Goal: Find specific page/section: Find specific page/section

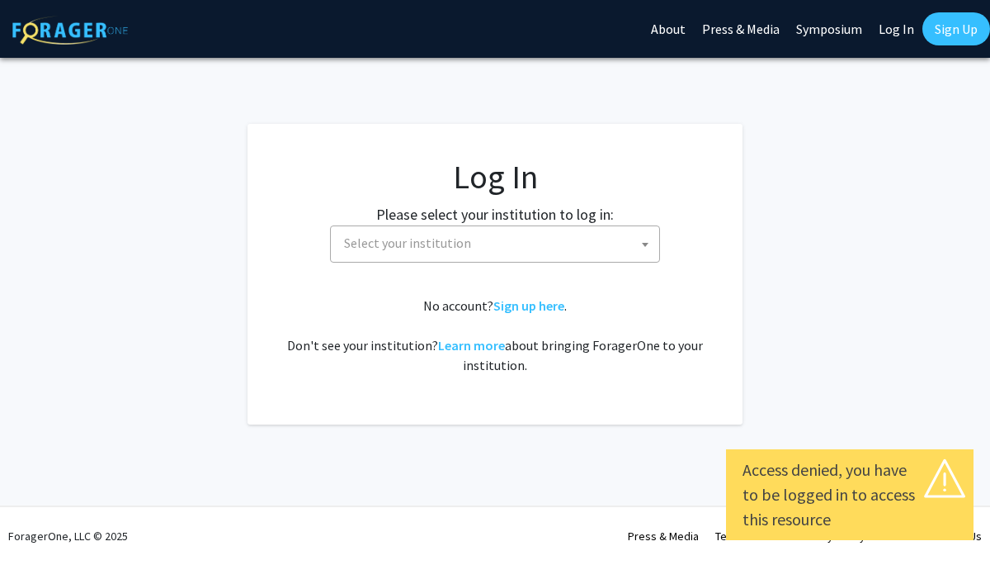
select select
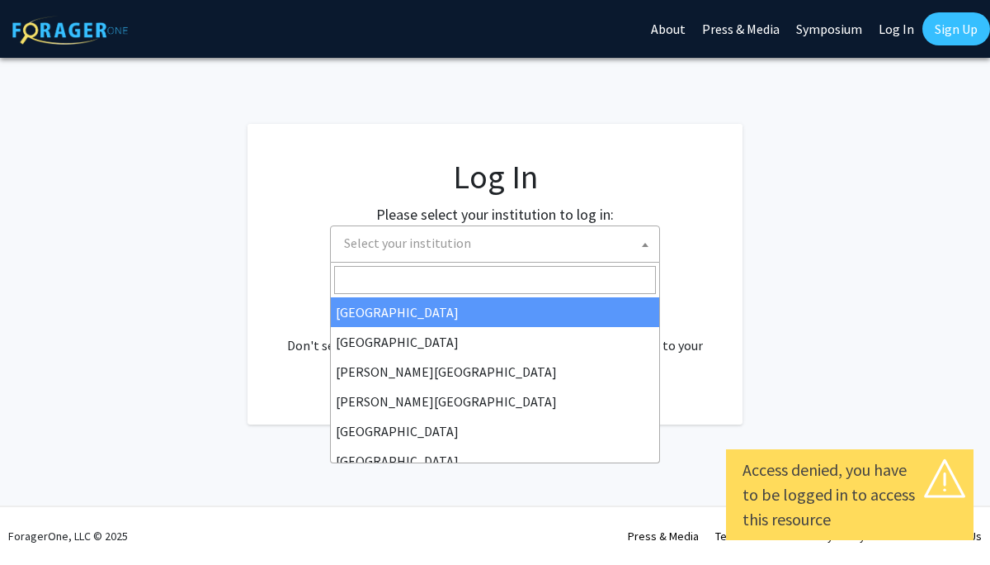
click at [466, 243] on span "Select your institution" at bounding box center [499, 243] width 322 height 34
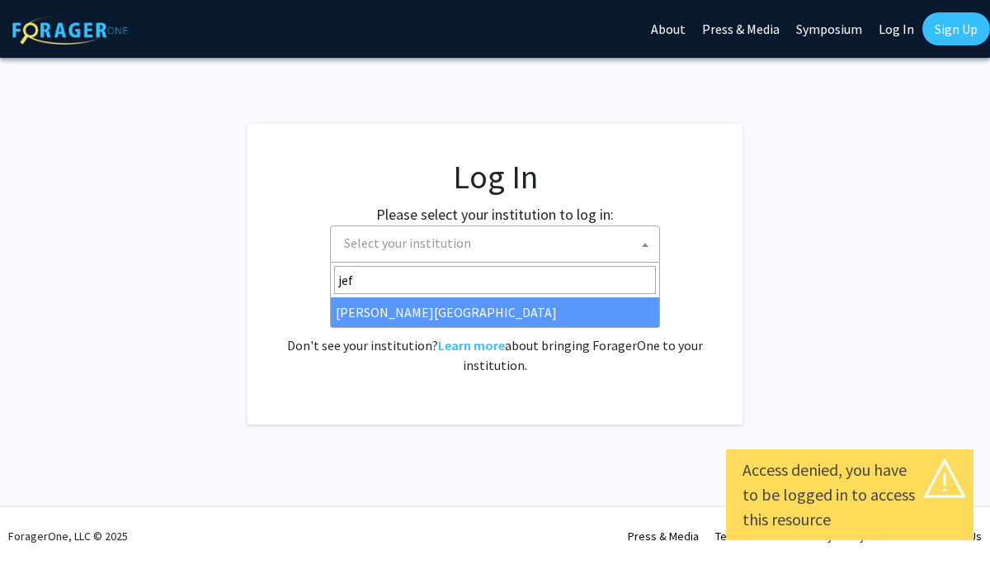
type input "jef"
select select "24"
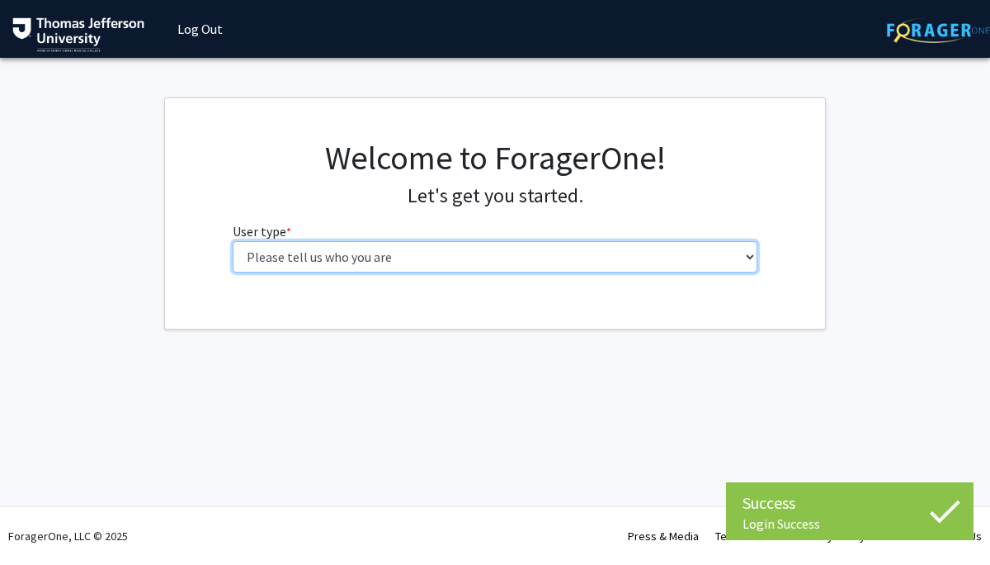
click at [500, 251] on select "Please tell us who you are Undergraduate Student Master's Student Doctoral Cand…" at bounding box center [496, 256] width 526 height 31
select select "3: doc"
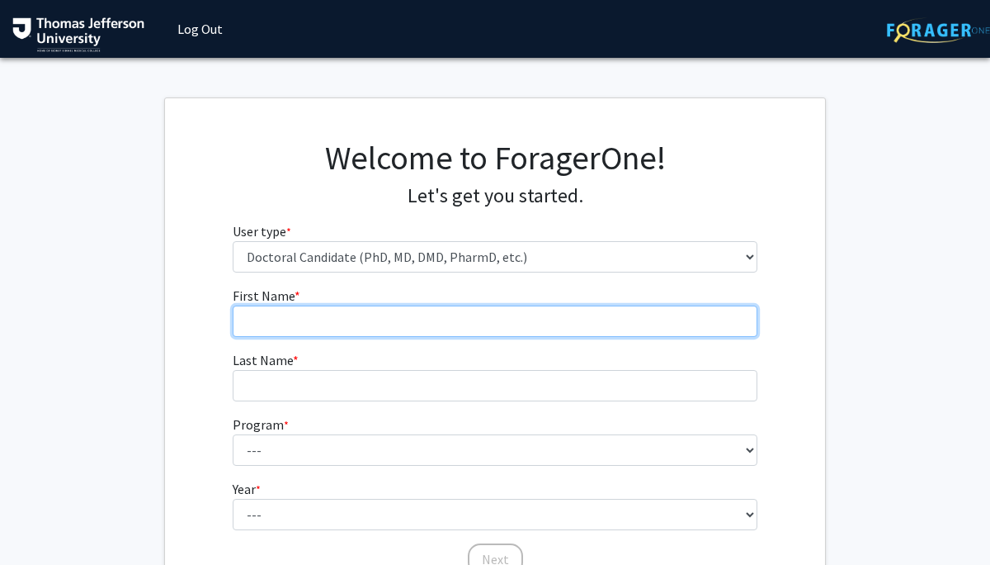
click at [446, 318] on input "First Name * required" at bounding box center [496, 320] width 526 height 31
type input "[PERSON_NAME]"
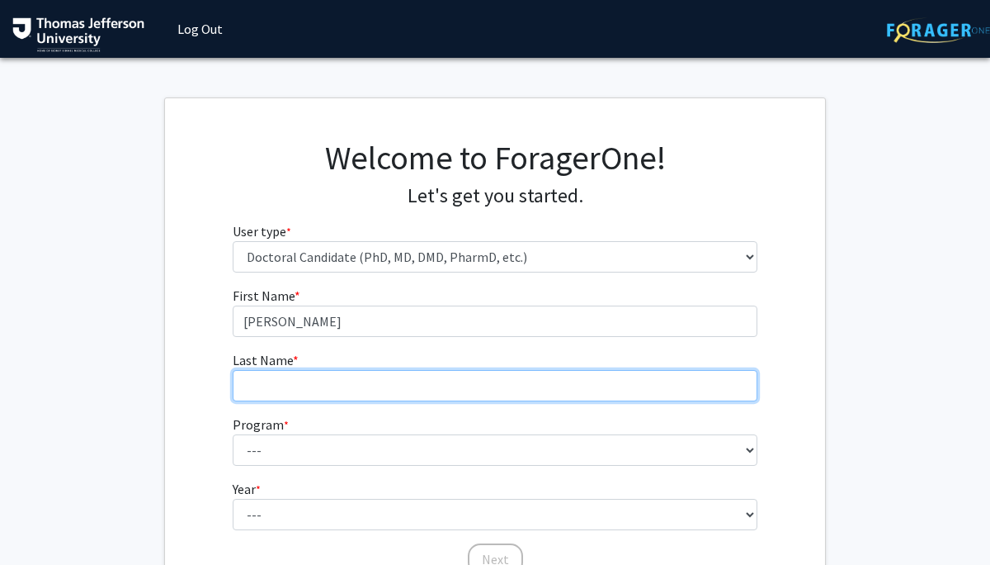
type input "[PERSON_NAME]"
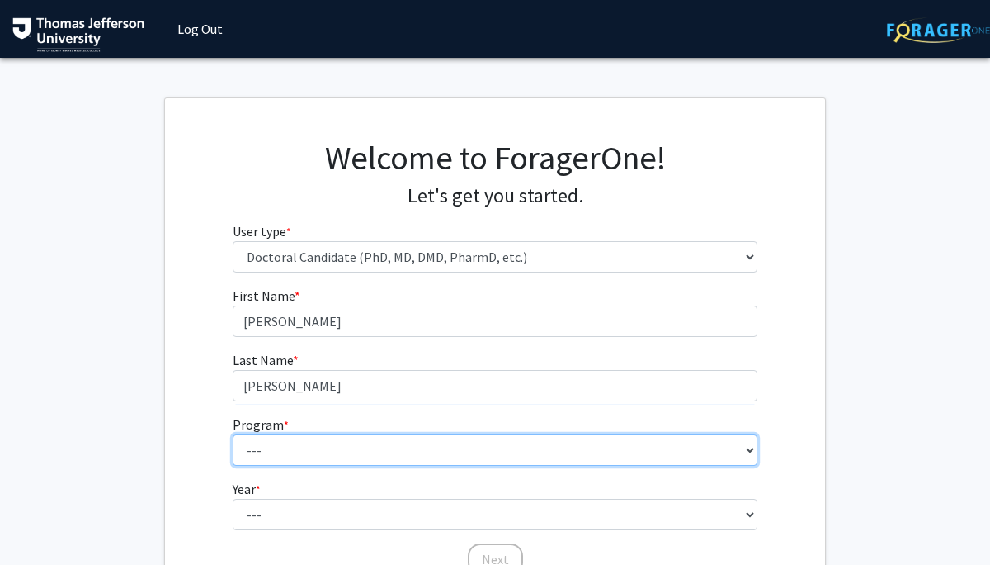
click at [347, 457] on select "--- Accelerated 3+3 BS in Health Sciences/Doctor of [MEDICAL_DATA] Accelerated …" at bounding box center [496, 449] width 526 height 31
select select "35: 815"
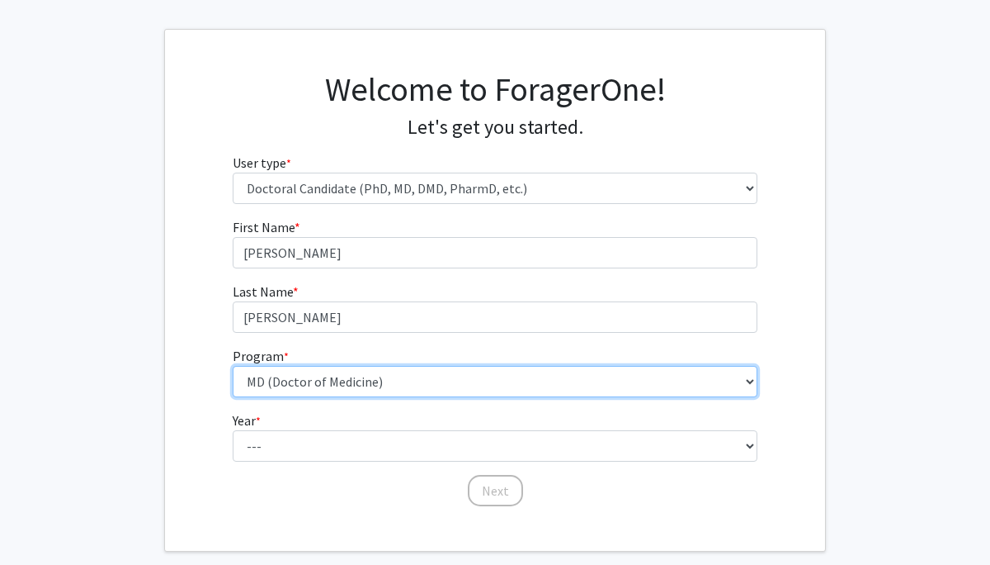
scroll to position [69, 0]
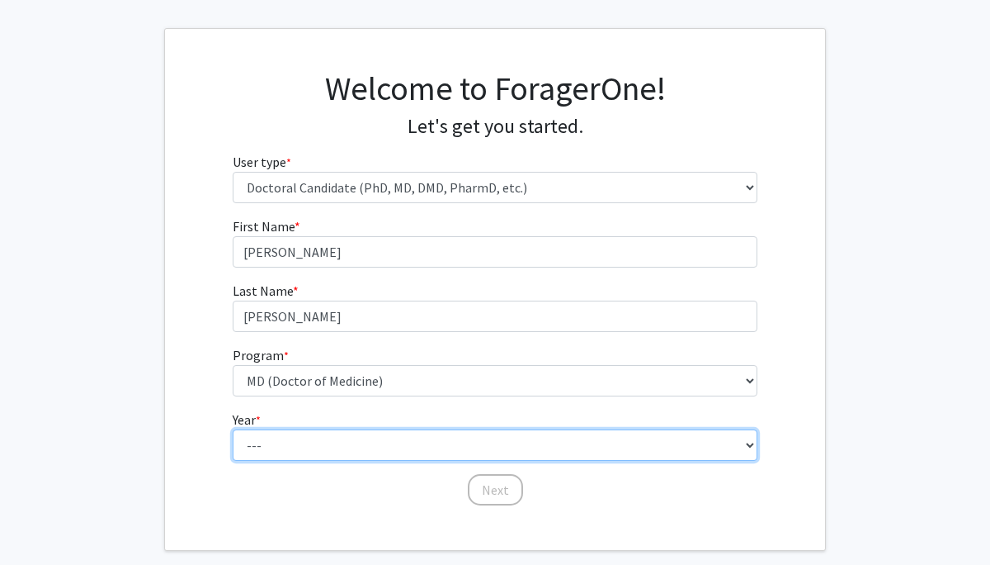
click at [317, 438] on select "--- First Year Second Year Third Year Fourth Year Fifth Year Sixth Year Seventh…" at bounding box center [496, 444] width 526 height 31
select select "1: first_year"
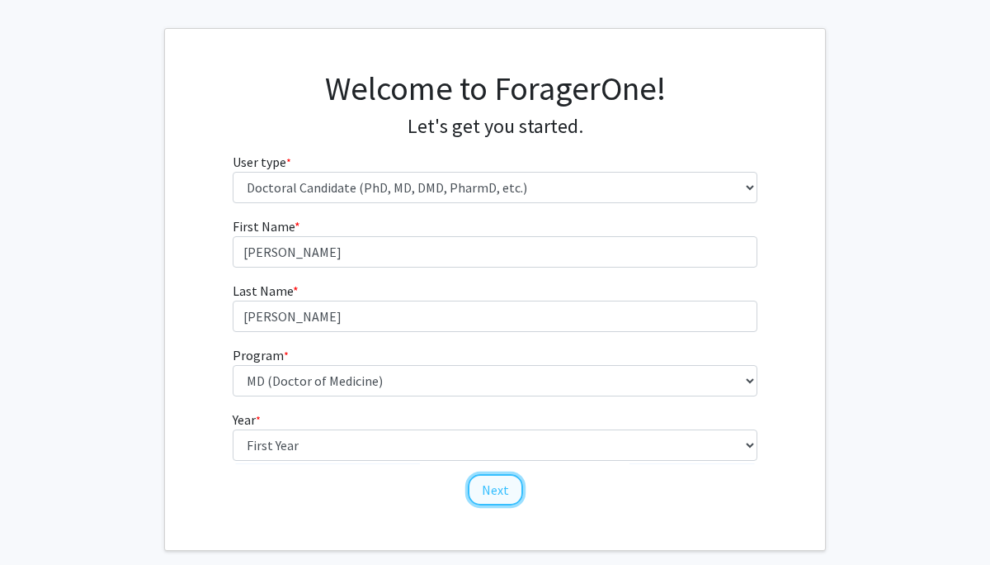
click at [500, 491] on button "Next" at bounding box center [495, 489] width 55 height 31
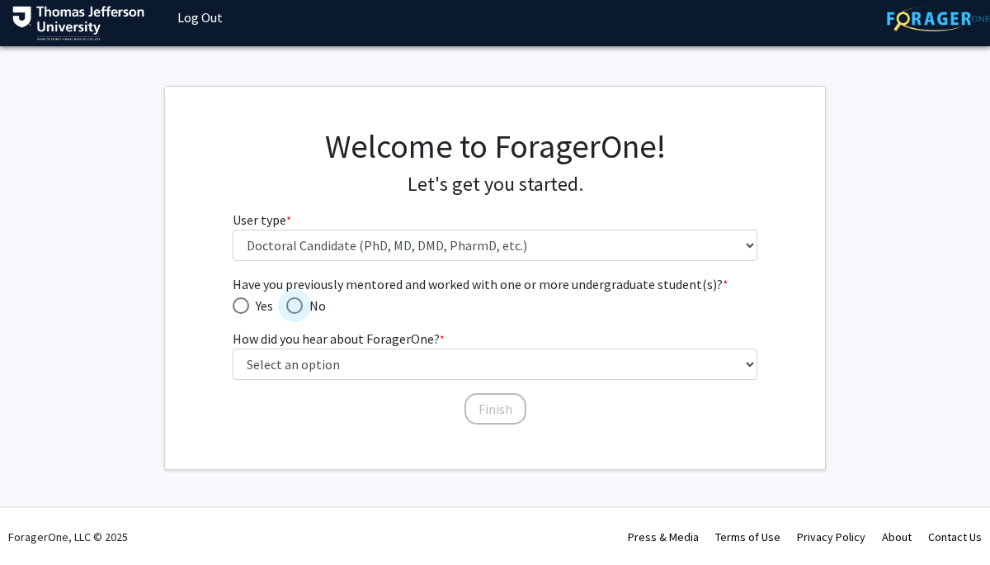
click at [295, 304] on span "Have you previously mentored and worked with one or more undergraduate student(…" at bounding box center [294, 305] width 17 height 17
click at [295, 304] on input "No" at bounding box center [294, 305] width 17 height 17
radio input "true"
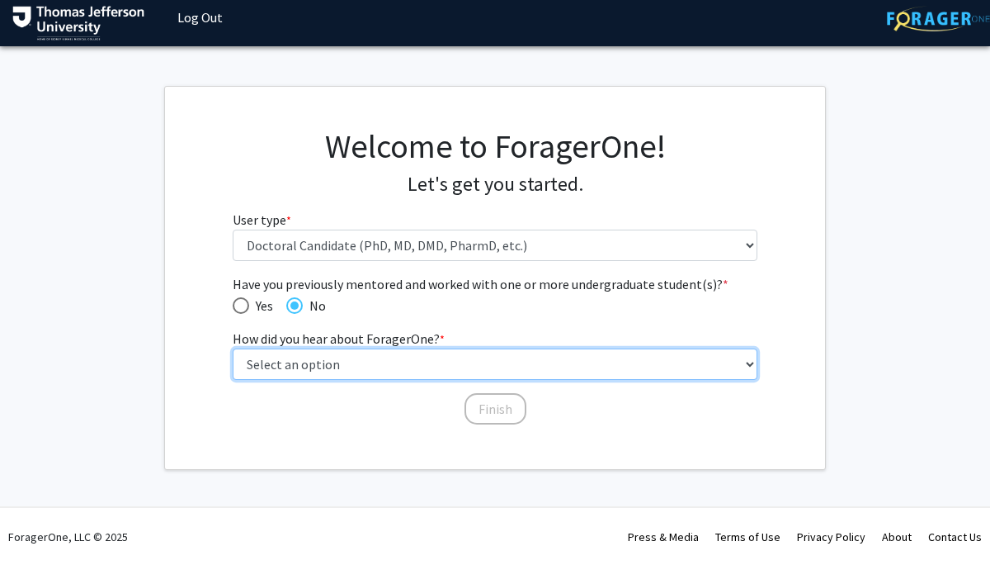
click at [311, 351] on select "Select an option Peer/student recommendation Faculty/staff recommendation Unive…" at bounding box center [496, 363] width 526 height 31
select select "4: university_email"
click at [388, 371] on select "Select an option Peer/student recommendation Faculty/staff recommendation Unive…" at bounding box center [496, 363] width 526 height 31
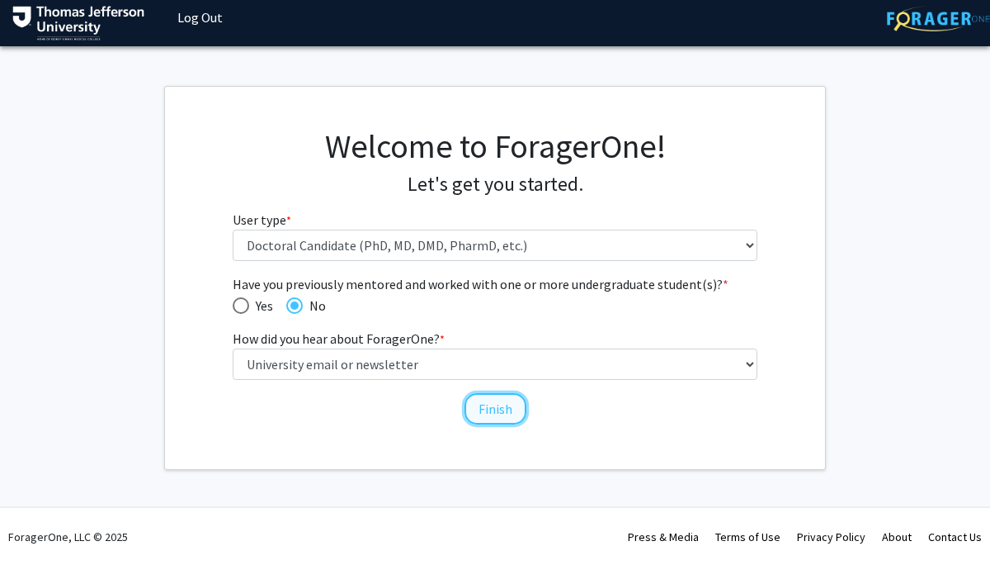
click at [484, 412] on button "Finish" at bounding box center [496, 408] width 62 height 31
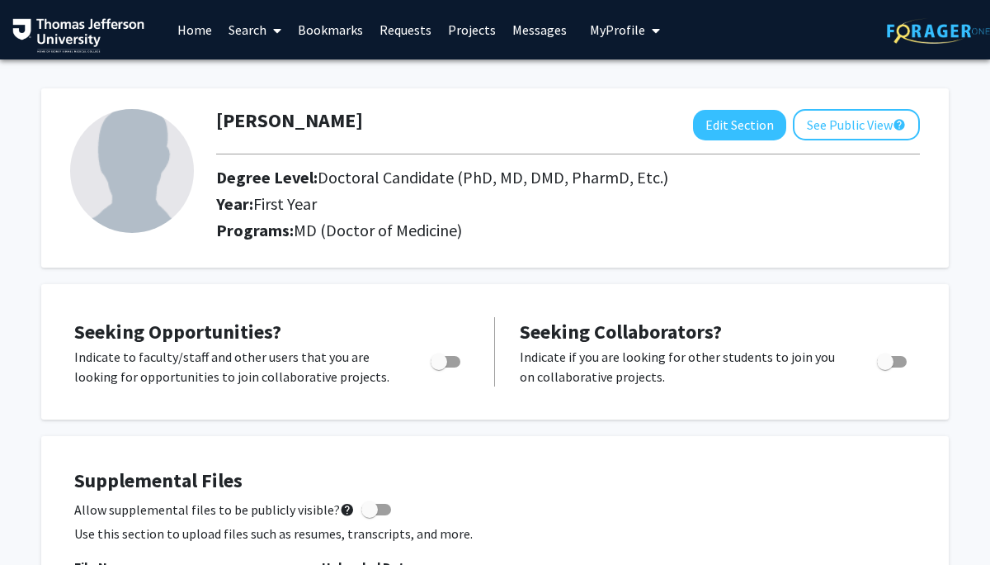
click at [252, 30] on link "Search" at bounding box center [254, 30] width 69 height 58
click at [266, 63] on span "Faculty/Staff" at bounding box center [280, 75] width 121 height 33
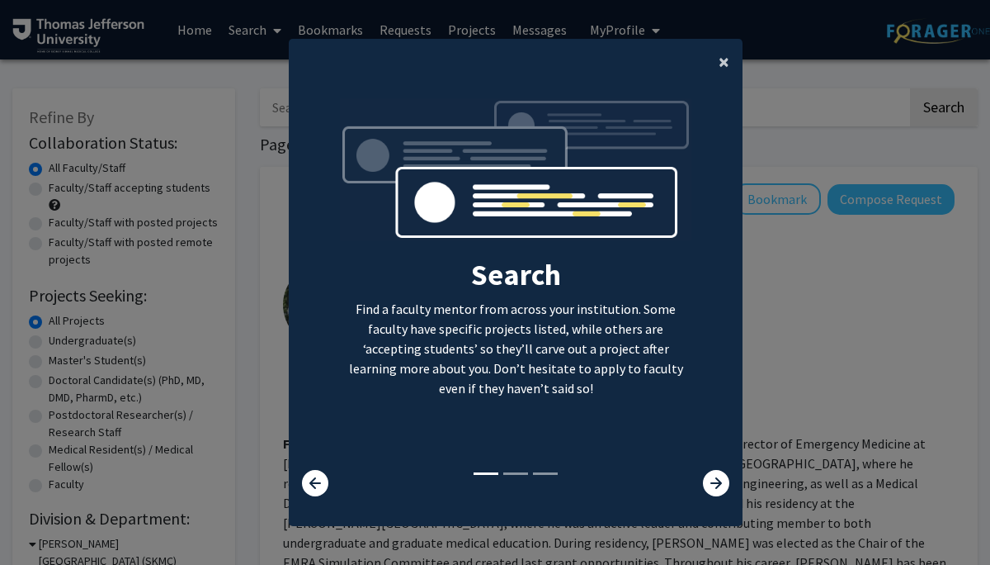
click at [715, 54] on button "×" at bounding box center [724, 62] width 37 height 46
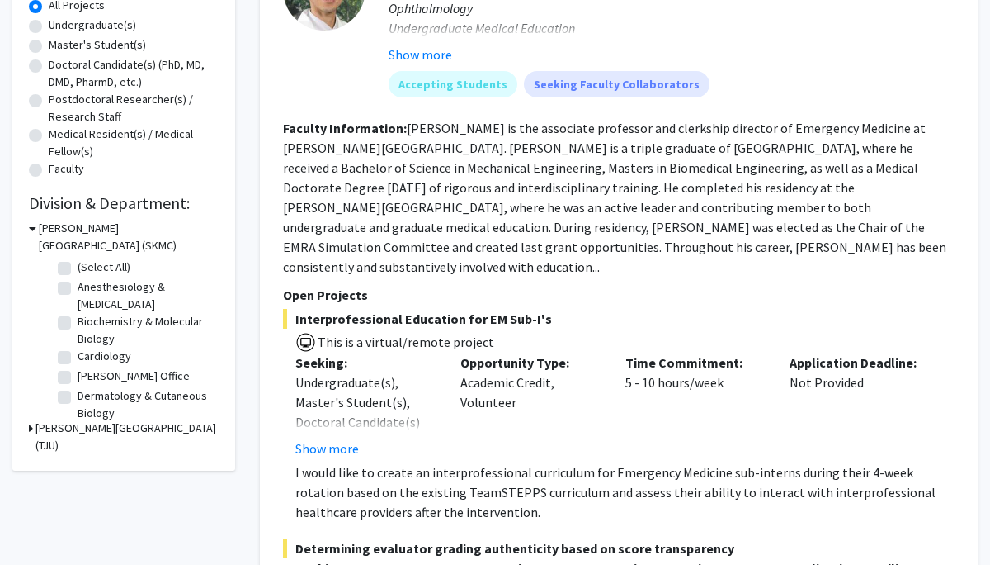
scroll to position [319, 0]
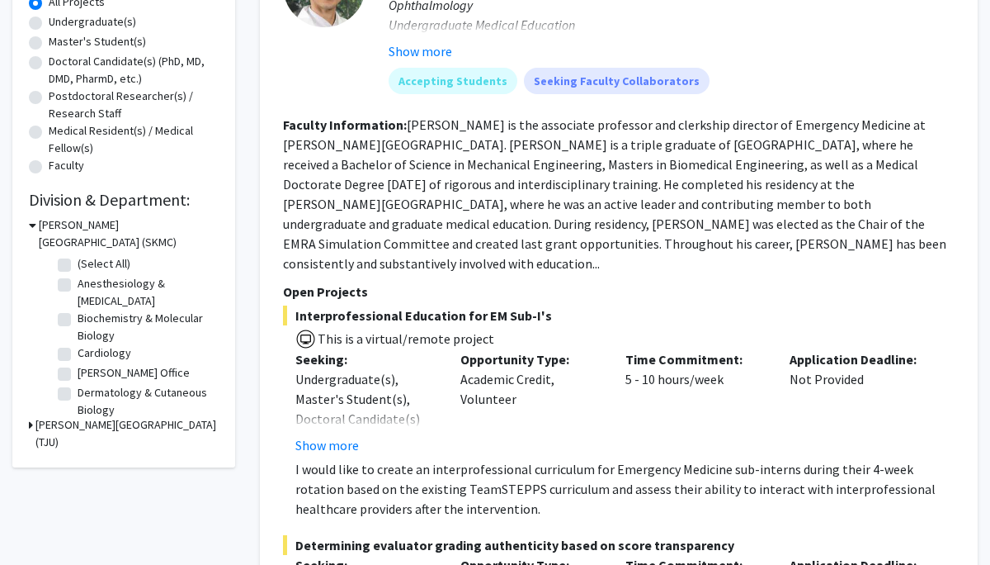
click at [78, 392] on label "Dermatology & Cutaneous Biology" at bounding box center [146, 401] width 137 height 35
click at [78, 392] on input "Dermatology & Cutaneous Biology" at bounding box center [83, 389] width 11 height 11
checkbox input "true"
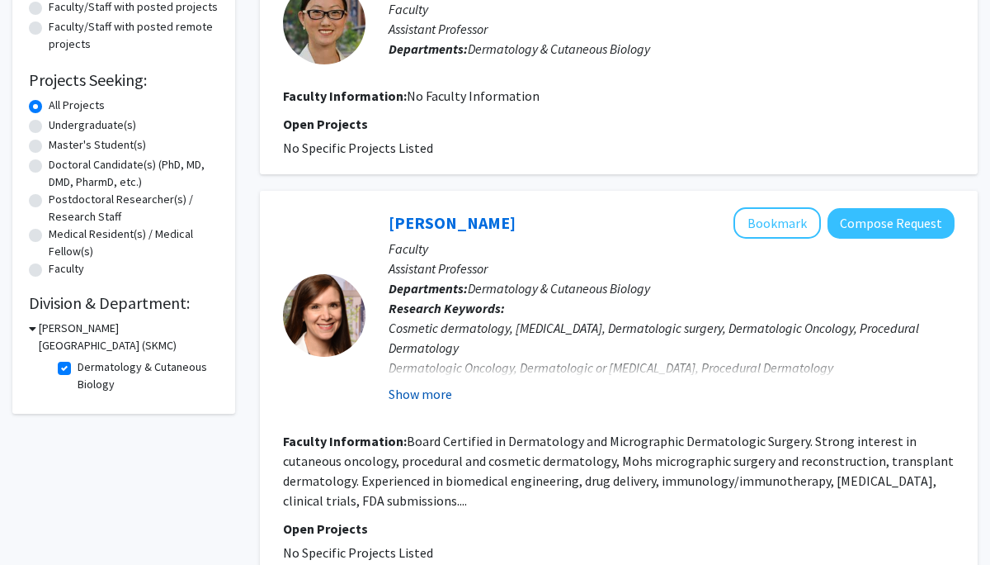
click at [416, 394] on button "Show more" at bounding box center [421, 394] width 64 height 20
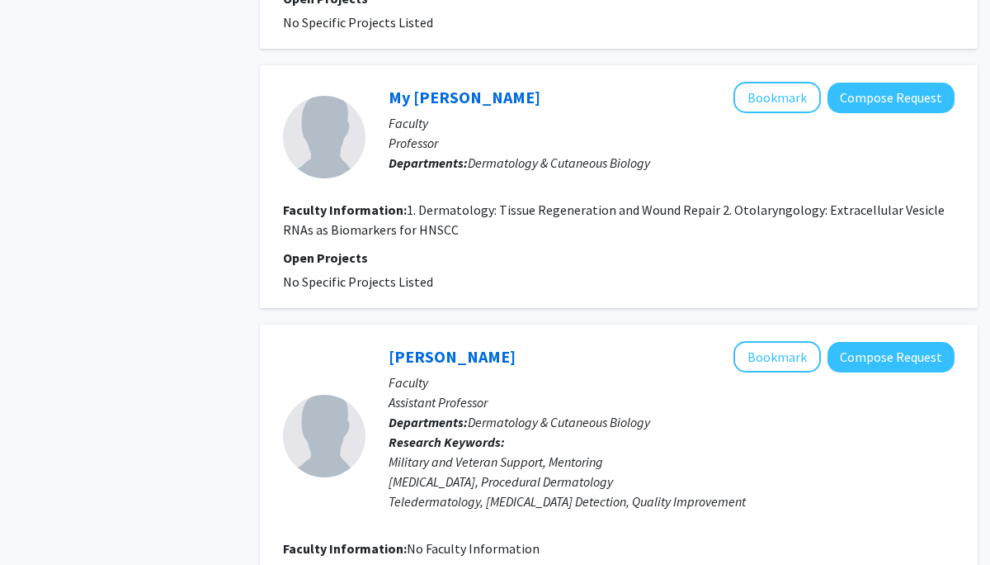
scroll to position [1233, 0]
